Goal: Find specific page/section: Find specific page/section

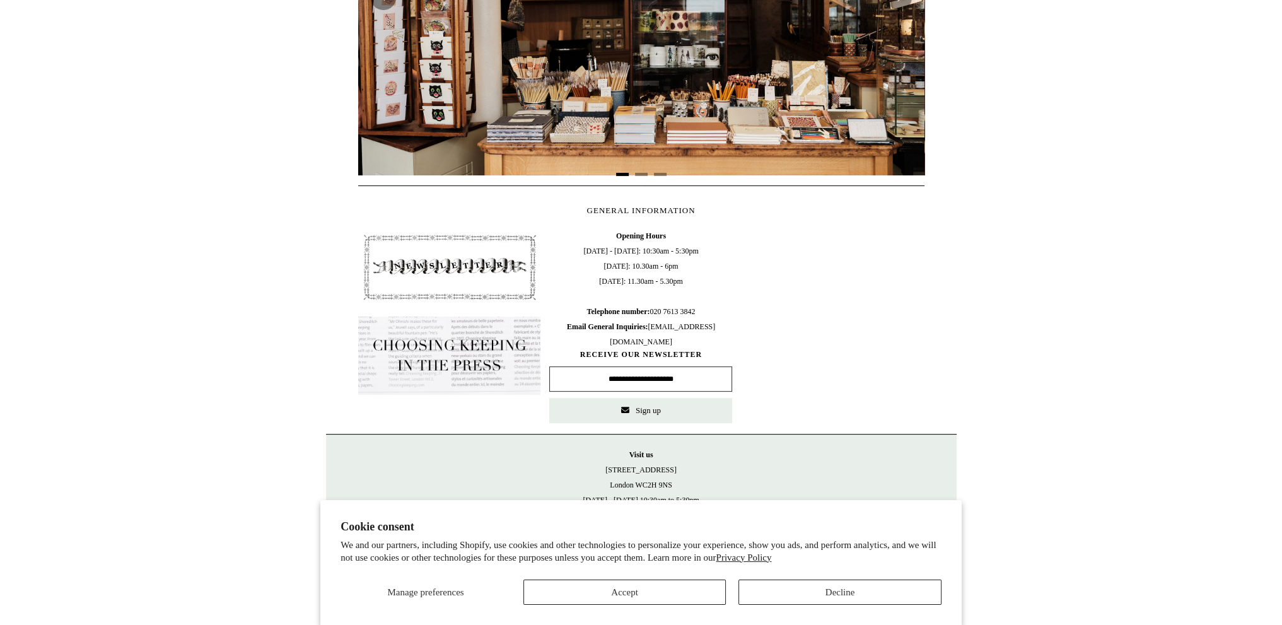
scroll to position [437, 0]
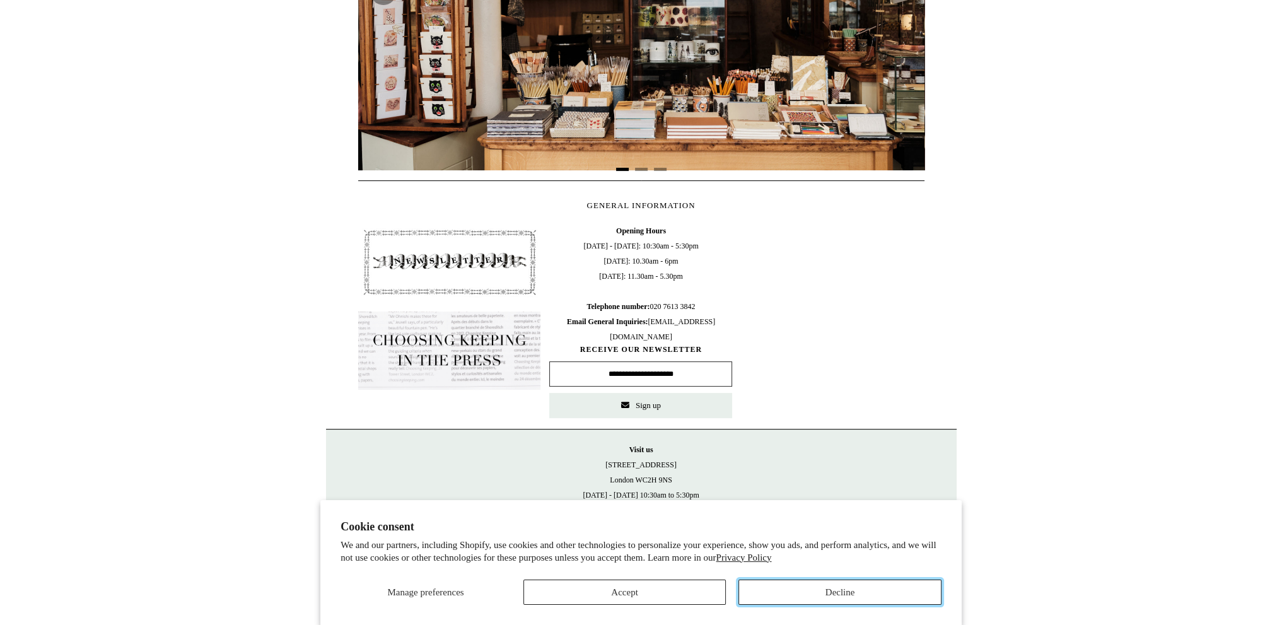
click at [791, 592] on button "Decline" at bounding box center [840, 592] width 203 height 25
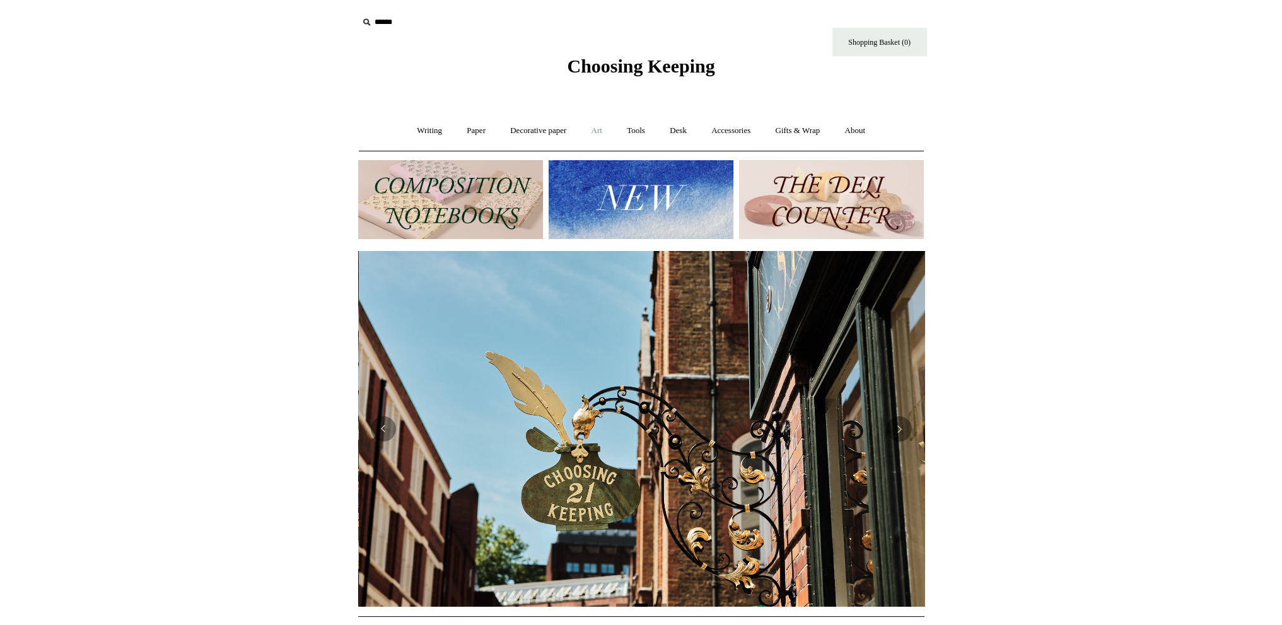
scroll to position [0, 566]
click at [426, 125] on link "Writing +" at bounding box center [430, 130] width 48 height 33
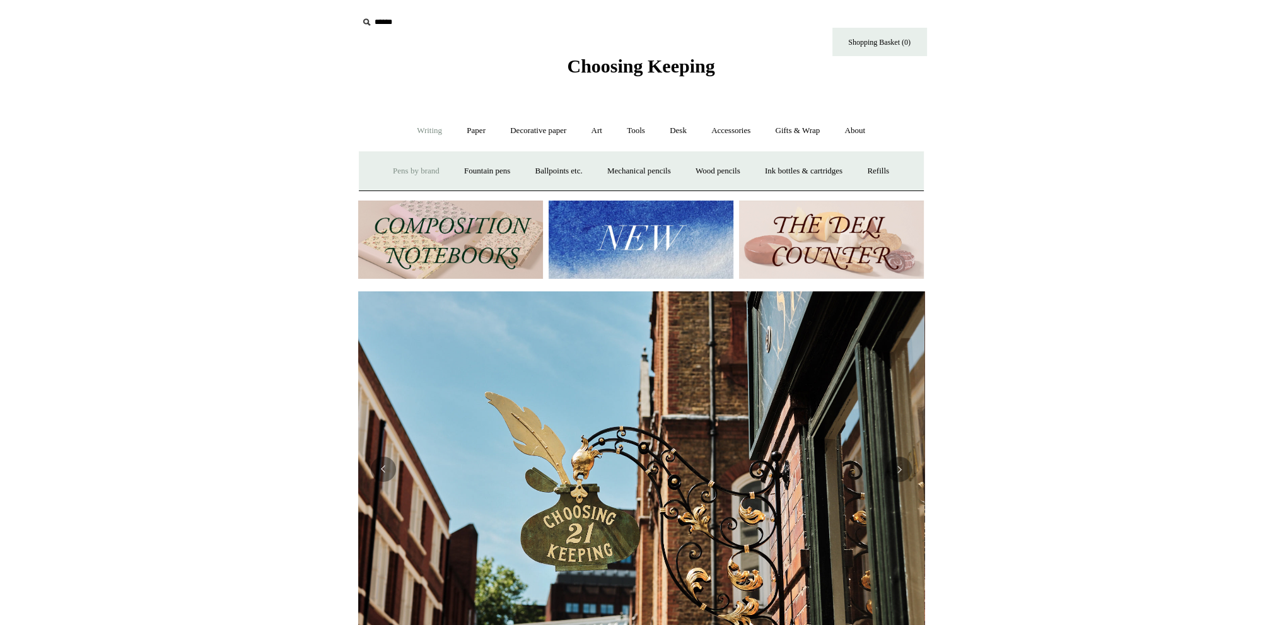
click at [414, 172] on link "Pens by brand +" at bounding box center [416, 171] width 69 height 33
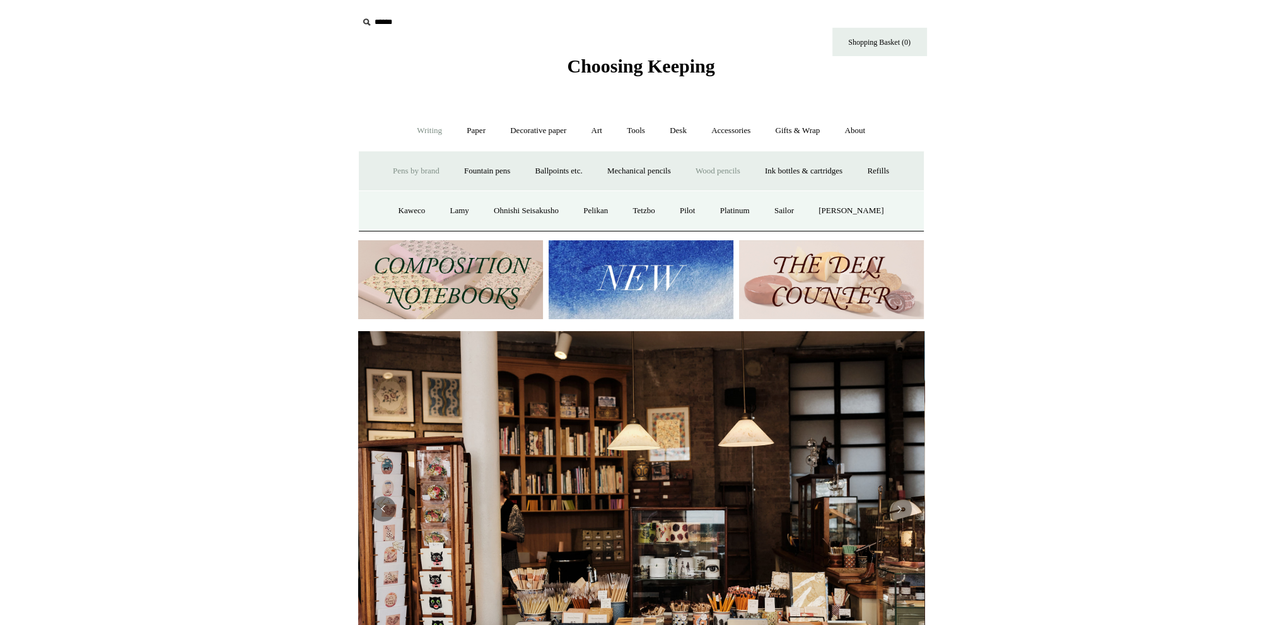
scroll to position [0, 0]
click at [545, 167] on link "Ballpoints etc. +" at bounding box center [559, 171] width 70 height 33
click at [484, 206] on link "All" at bounding box center [490, 210] width 33 height 33
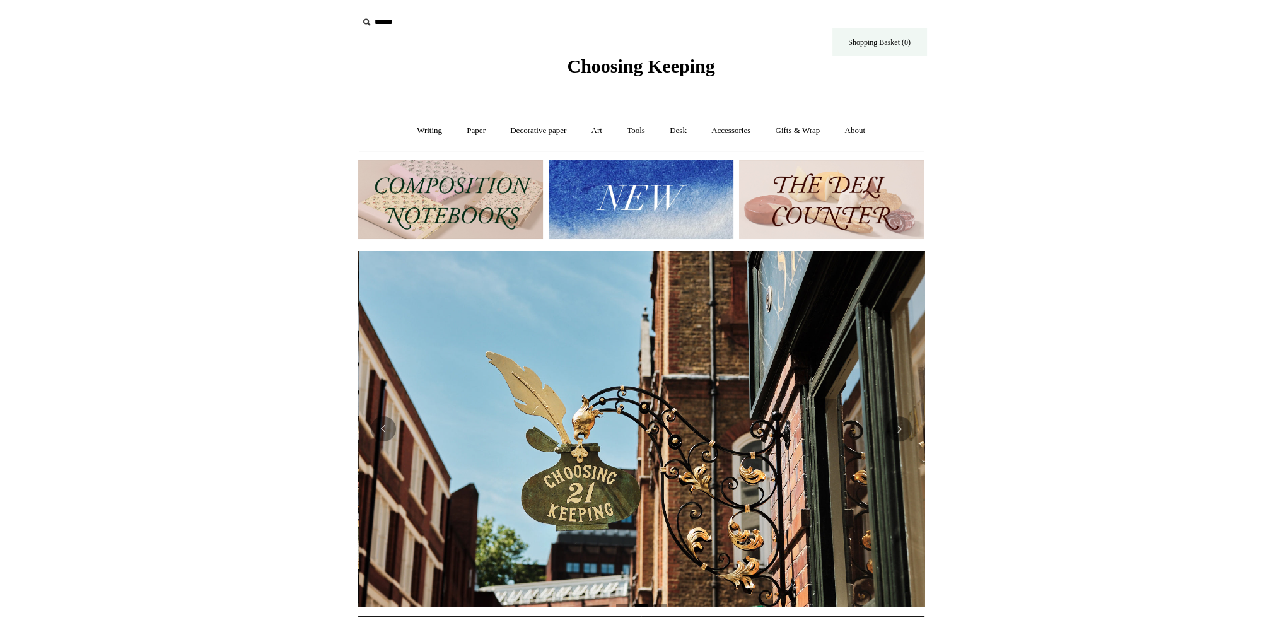
scroll to position [0, 566]
click at [383, 22] on input "text" at bounding box center [435, 22] width 155 height 23
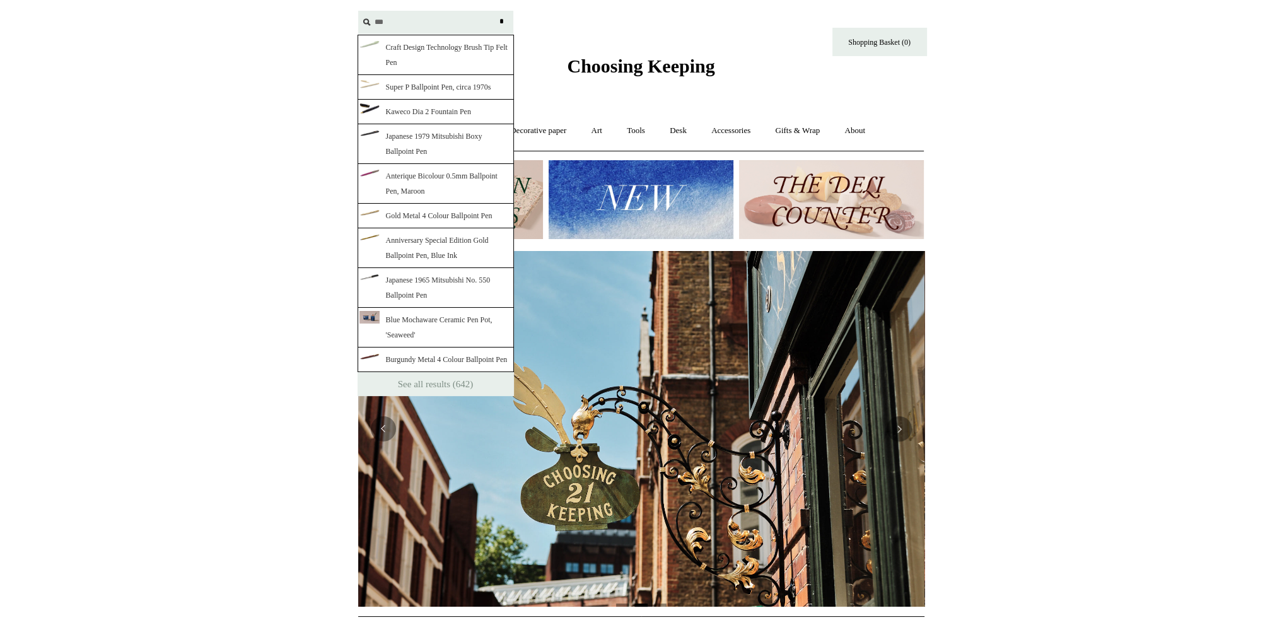
type input "***"
click at [496, 11] on input "*" at bounding box center [502, 22] width 13 height 22
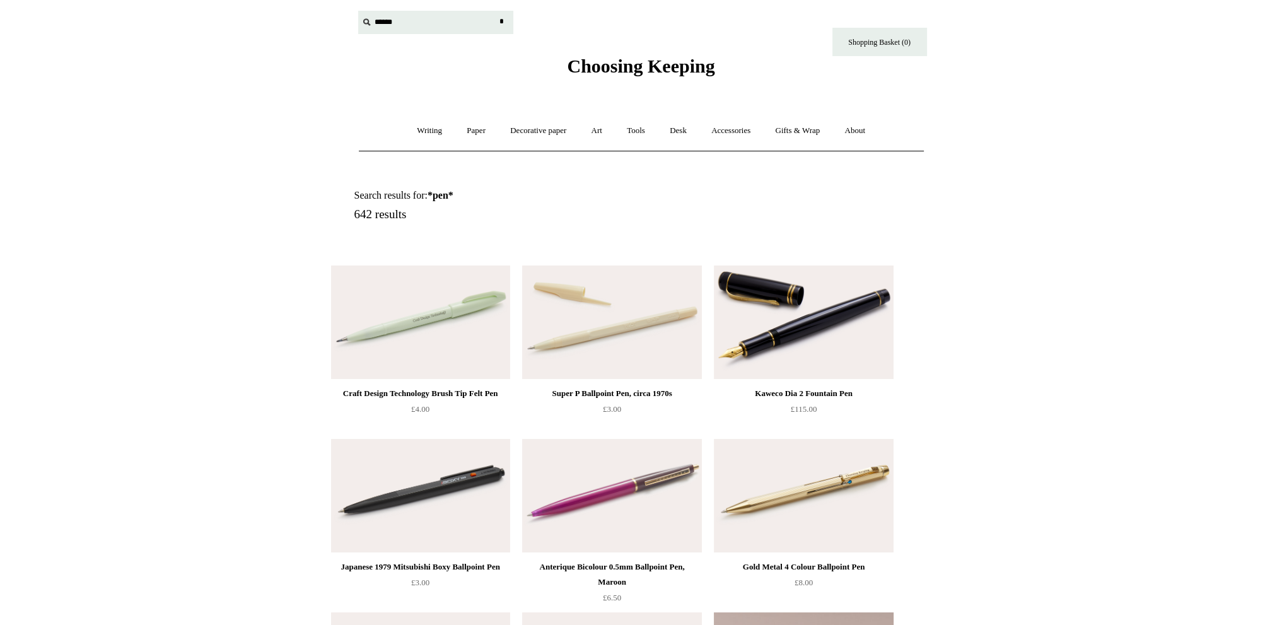
click at [378, 23] on input "text" at bounding box center [435, 22] width 155 height 23
type input "****"
click at [496, 11] on input "*" at bounding box center [502, 22] width 13 height 22
